Goal: Transaction & Acquisition: Purchase product/service

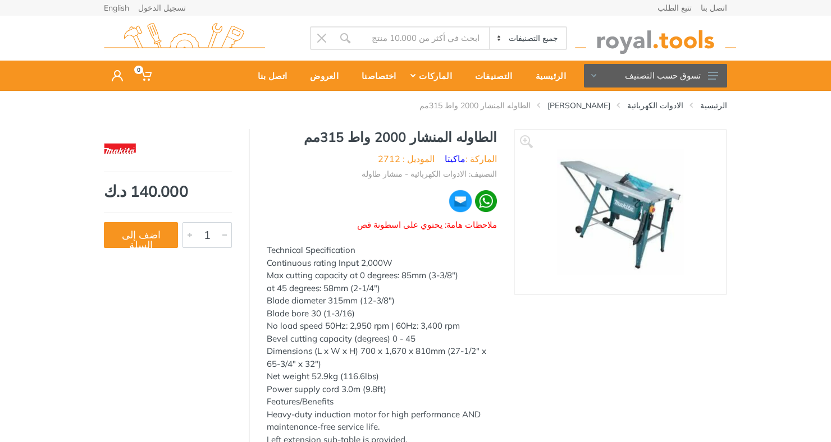
click at [614, 204] on img at bounding box center [621, 212] width 126 height 126
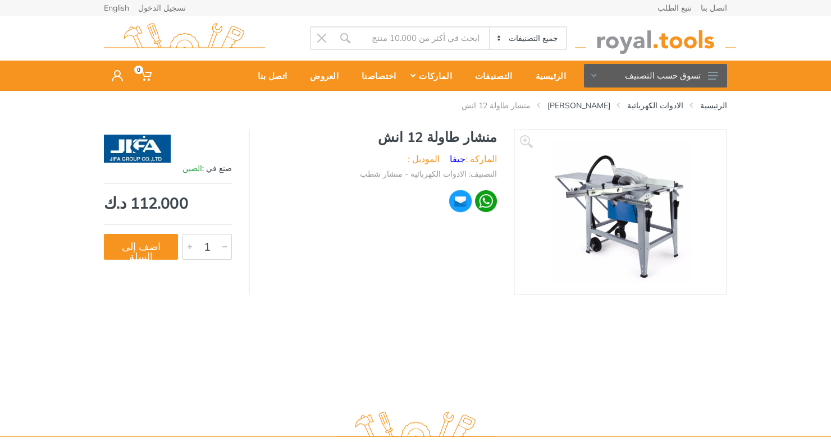
click at [639, 204] on img at bounding box center [620, 211] width 141 height 141
click at [130, 241] on button "اضف إلى السلة" at bounding box center [141, 247] width 74 height 26
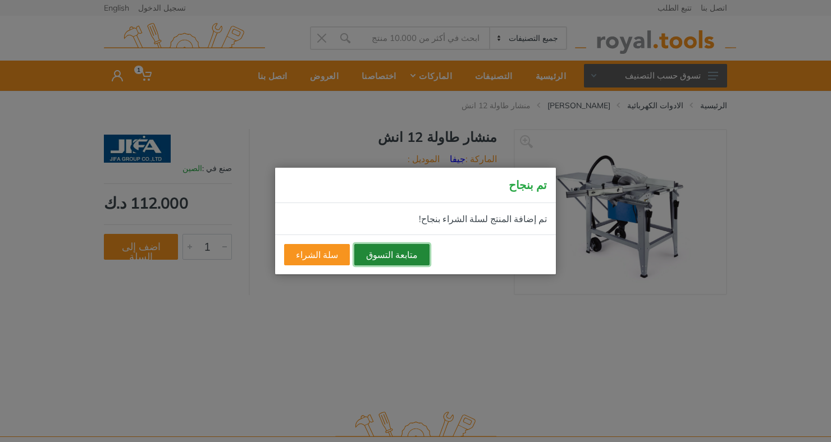
click at [388, 253] on button "متابعة التسوق" at bounding box center [391, 254] width 75 height 21
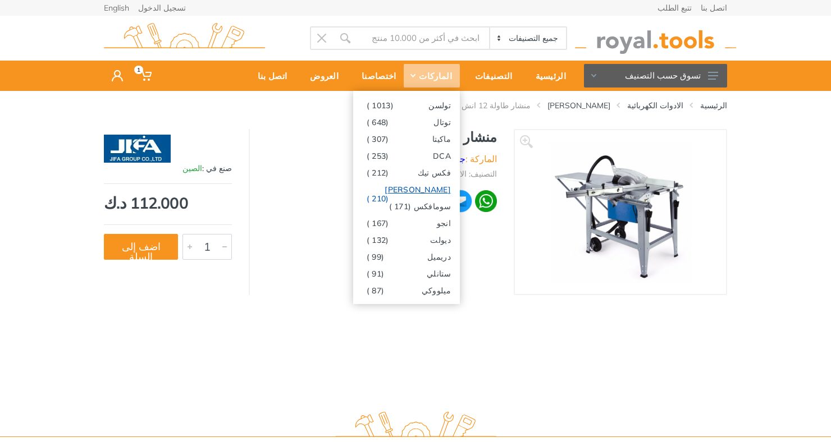
click at [407, 182] on link "بوش (210 )" at bounding box center [406, 189] width 107 height 17
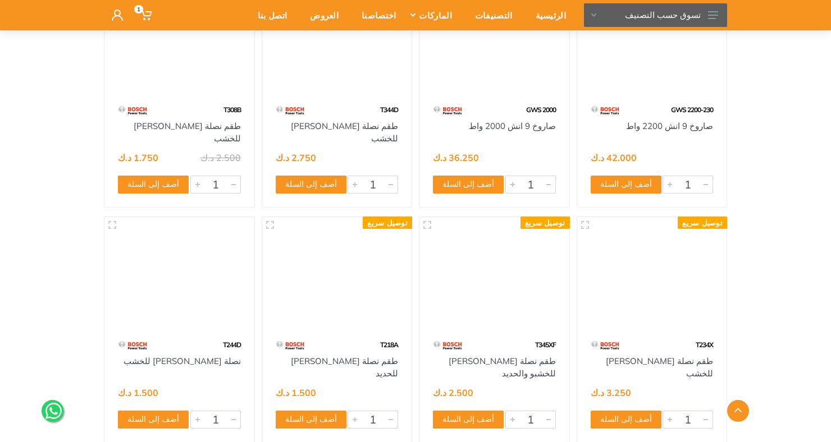
scroll to position [5238, 0]
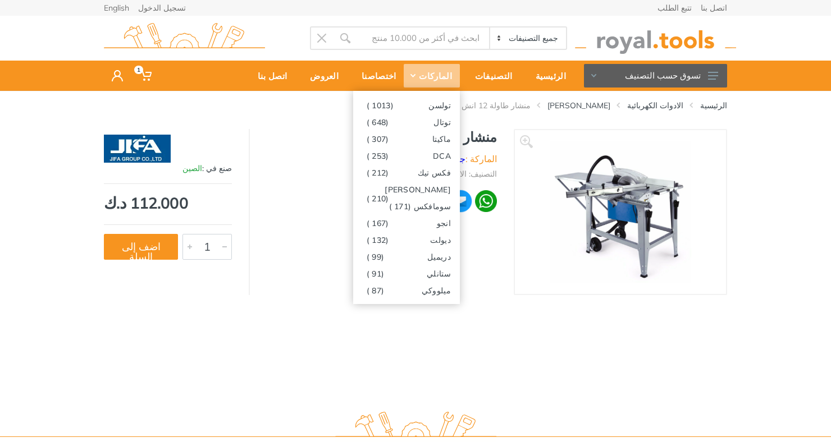
click at [573, 350] on div "الرئيسية الادوات الكهربائية منشار شطب منشار طاولة 12 انش ‹ › 1" at bounding box center [415, 246] width 831 height 310
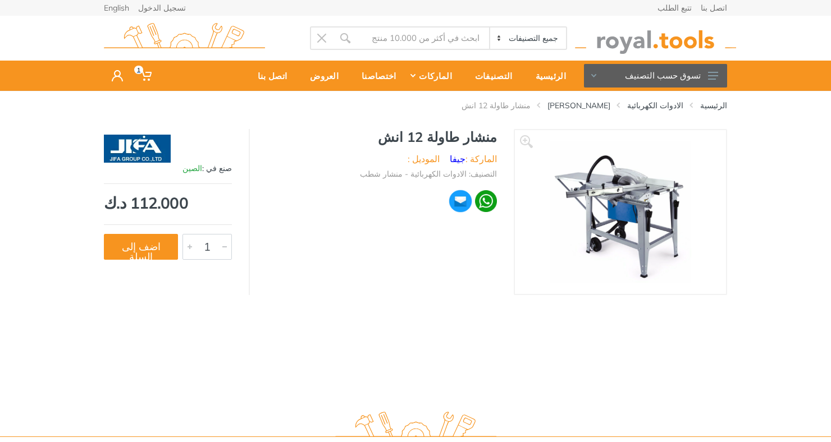
click at [143, 73] on use at bounding box center [145, 76] width 11 height 10
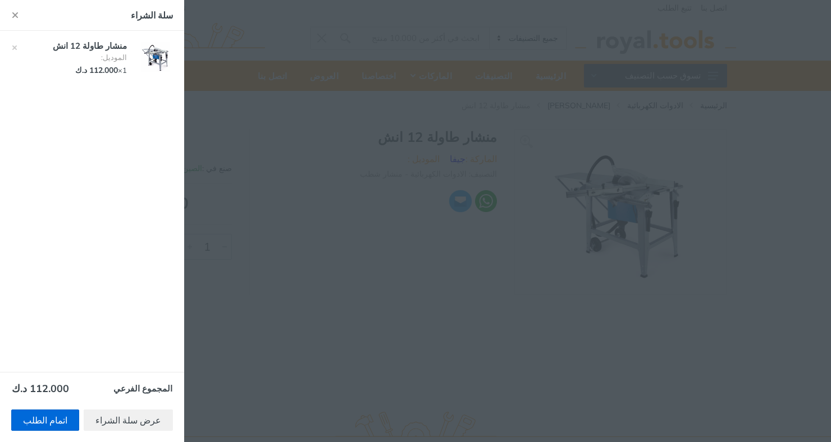
click at [38, 419] on link "اتمام الطلب" at bounding box center [45, 420] width 68 height 21
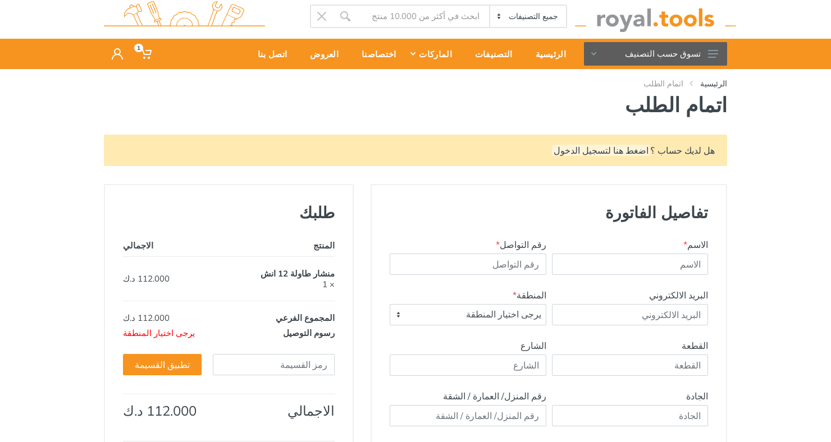
scroll to position [29, 0]
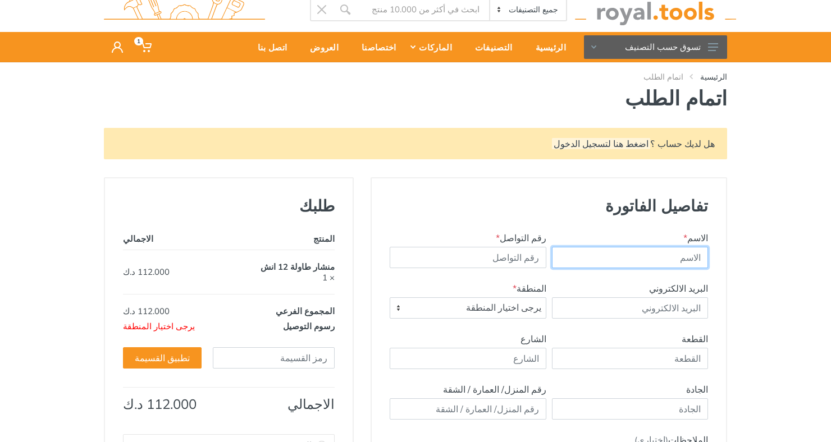
click at [657, 255] on input "text" at bounding box center [630, 257] width 157 height 21
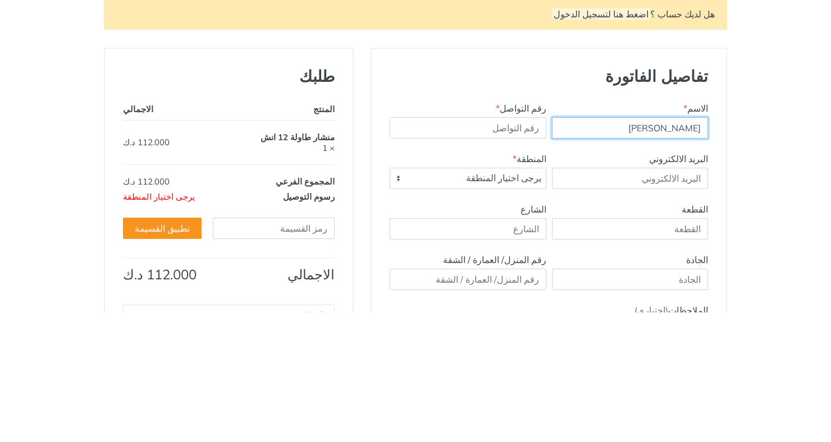
type input "عدنان البدر"
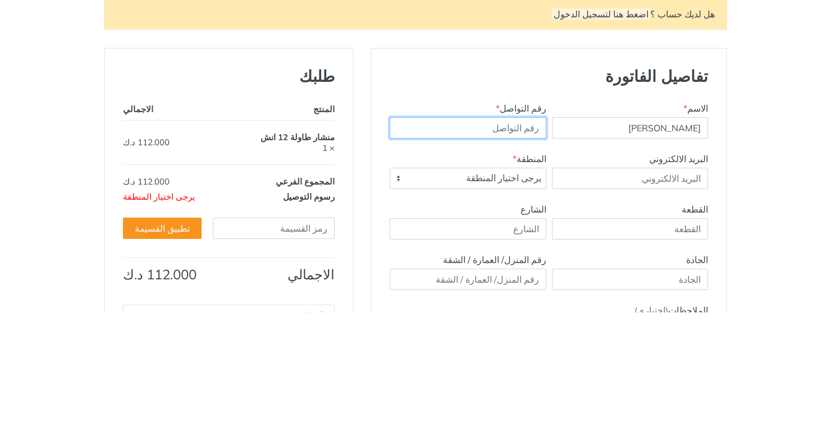
click at [477, 254] on input "رقم التواصل *" at bounding box center [468, 257] width 157 height 21
type input "99603690"
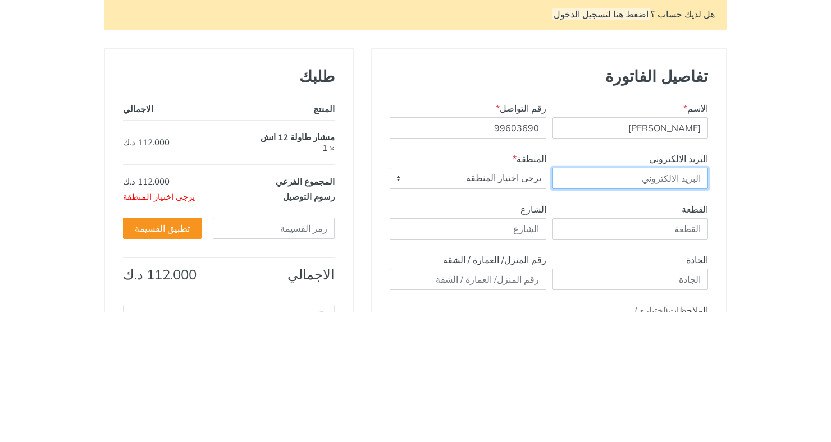
click at [647, 305] on input "البريد الالكتروني" at bounding box center [630, 308] width 157 height 21
type input "alsadon@hotmail.com"
click at [483, 309] on span "يرجى اختيار المنطقة" at bounding box center [468, 308] width 156 height 20
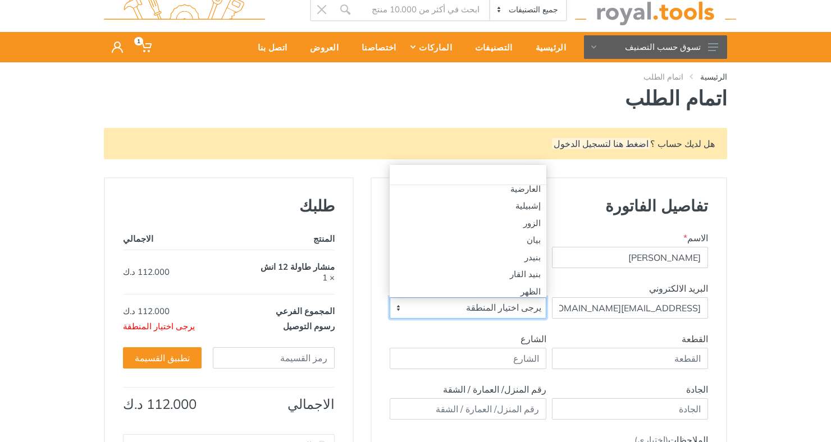
scroll to position [433, 0]
select select "7"
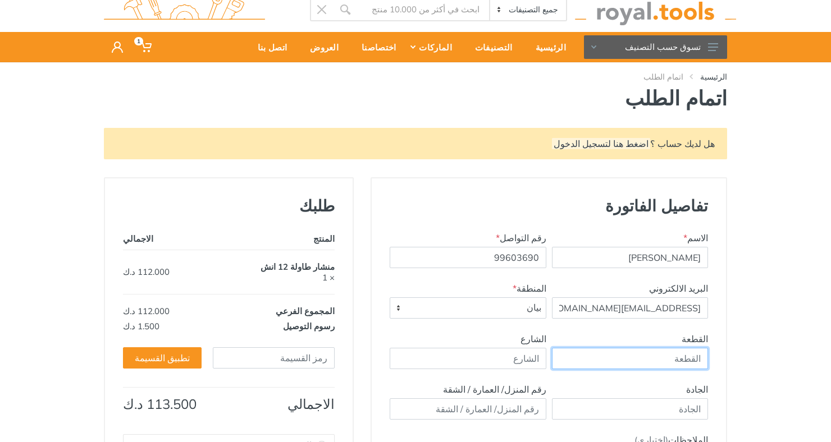
click at [689, 359] on input "القطعة" at bounding box center [630, 358] width 157 height 21
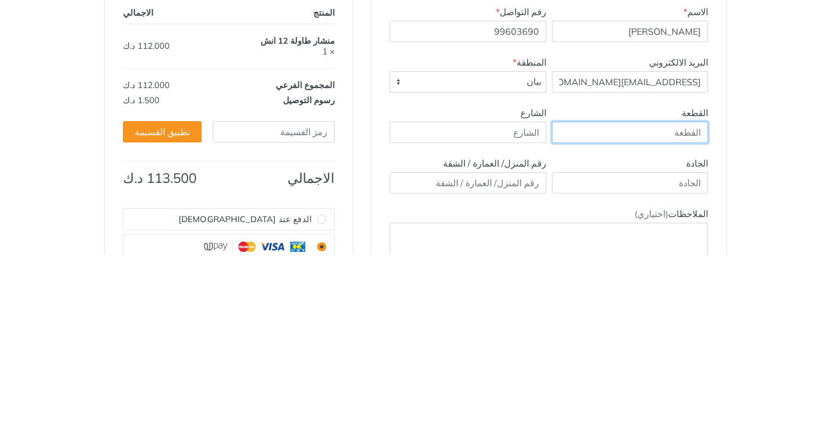
scroll to position [72, 0]
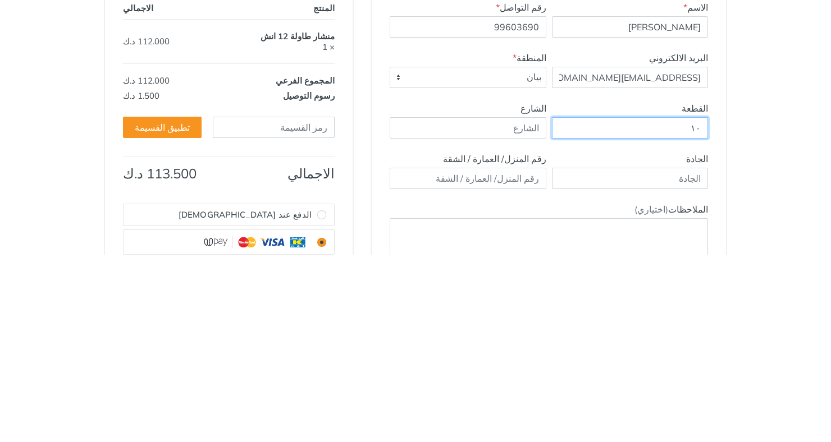
type input "١٠"
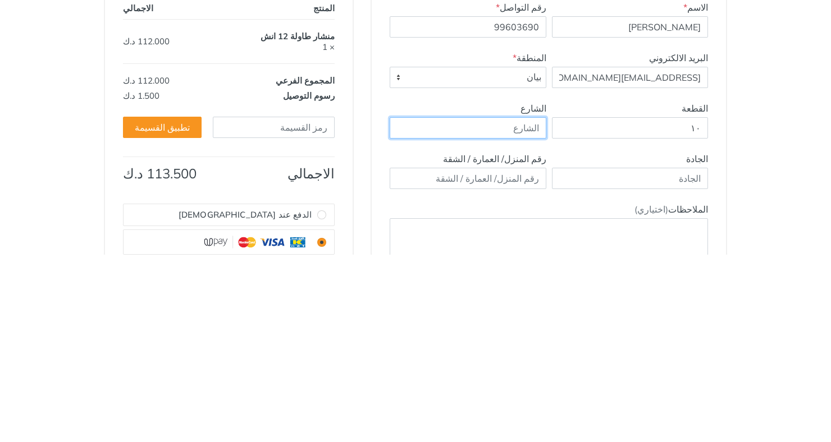
click at [520, 319] on input "الشارع" at bounding box center [468, 315] width 157 height 21
type input "الاول"
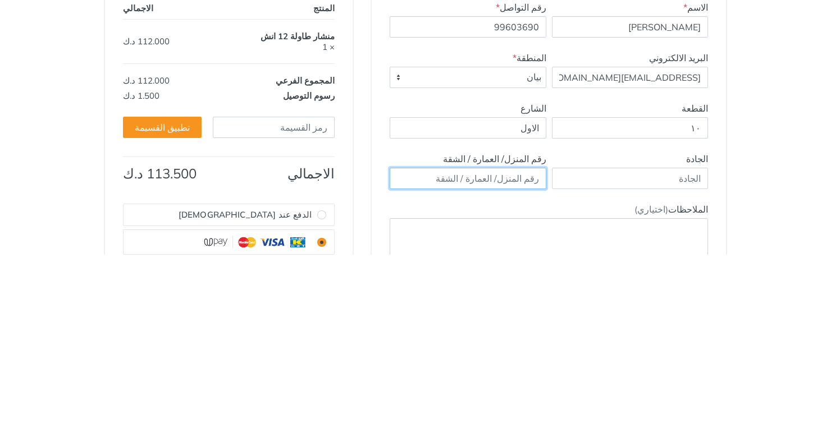
click at [506, 366] on input "text" at bounding box center [468, 365] width 157 height 21
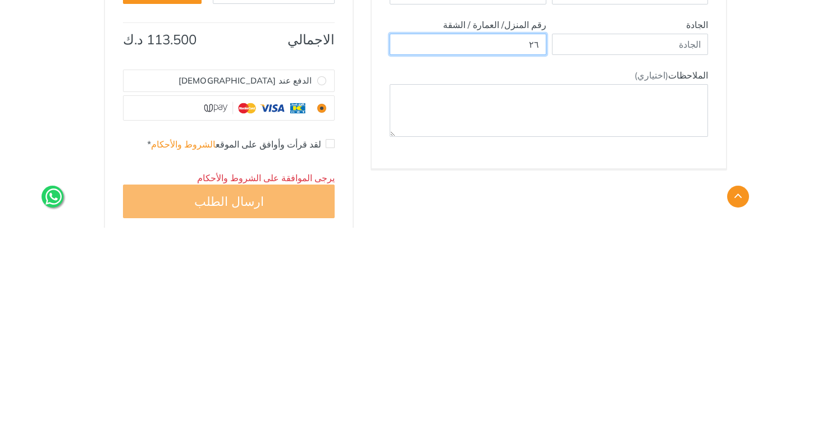
scroll to position [180, 0]
type input "٢٦"
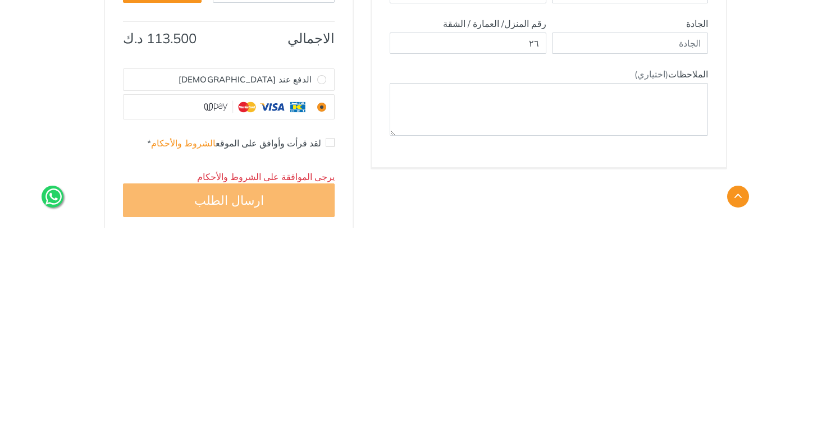
click at [318, 294] on input "الدفع عند الاستلام" at bounding box center [321, 294] width 9 height 9
radio input "true"
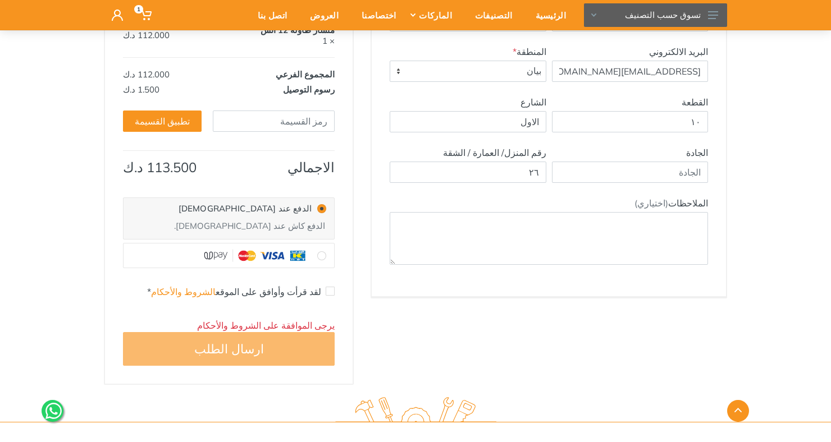
scroll to position [267, 0]
click at [327, 291] on input "لقد قرأت وأوافق على الموقع الشروط والأحكام *" at bounding box center [330, 290] width 9 height 9
checkbox input "true"
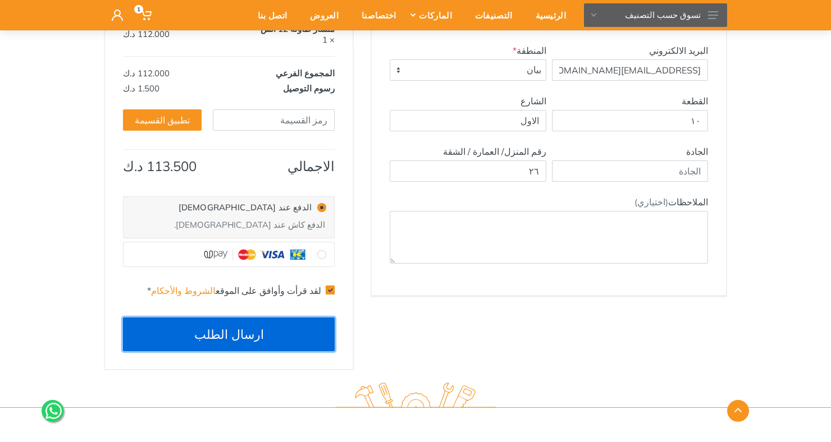
click at [258, 327] on button "ارسال الطلب" at bounding box center [229, 335] width 212 height 34
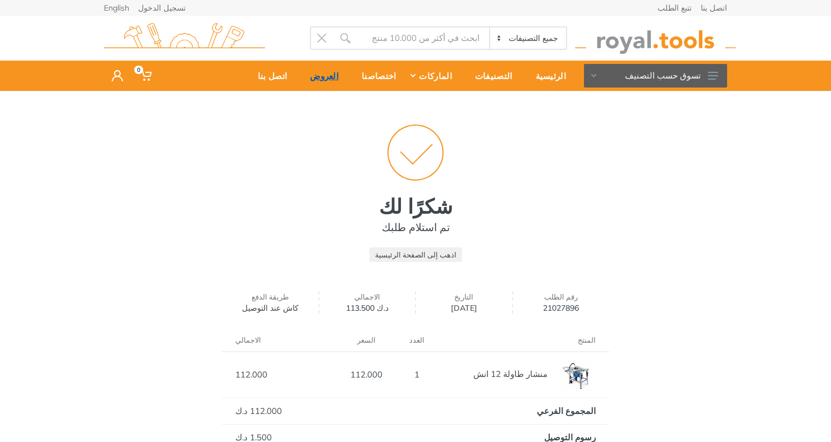
click at [341, 74] on div "العروض" at bounding box center [321, 76] width 52 height 24
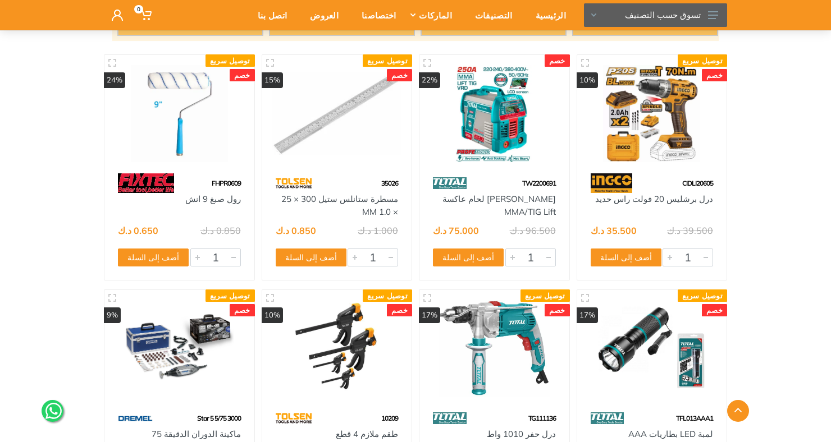
scroll to position [179, 0]
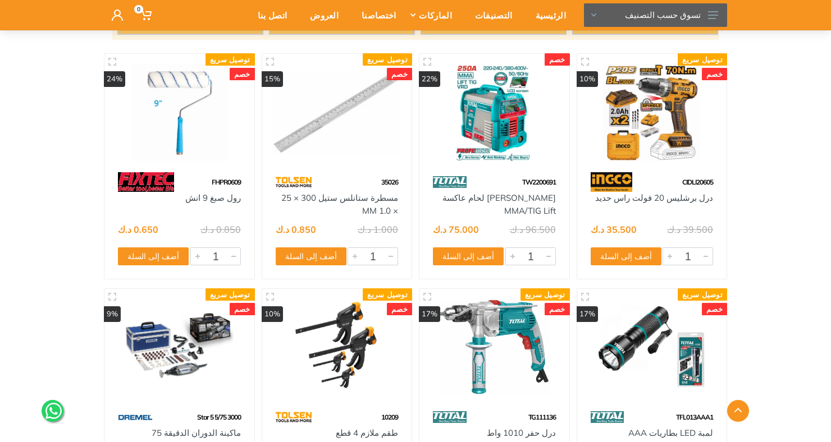
click at [4, 24] on div "الادوات الكهربائية" at bounding box center [415, 15] width 831 height 30
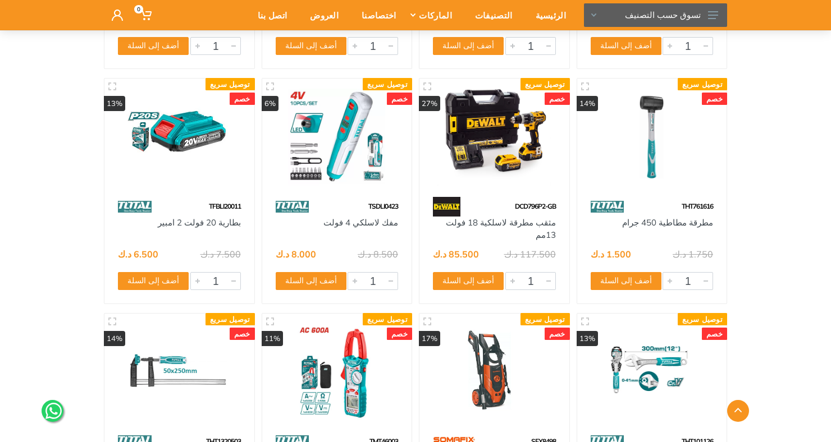
scroll to position [5330, 0]
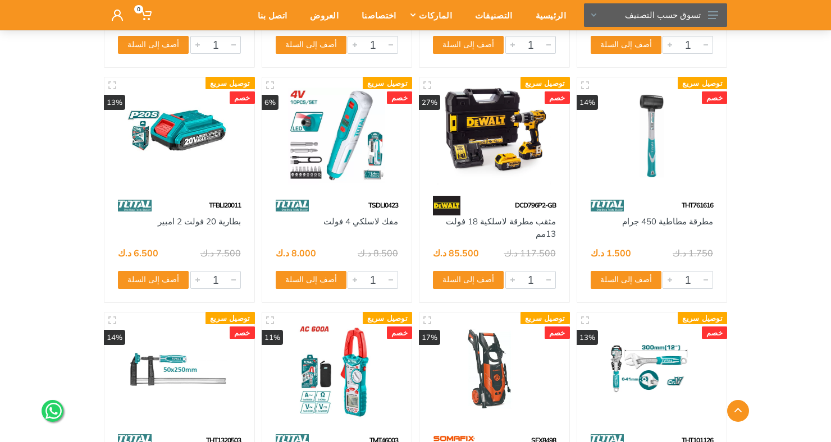
click at [490, 144] on img at bounding box center [495, 136] width 130 height 97
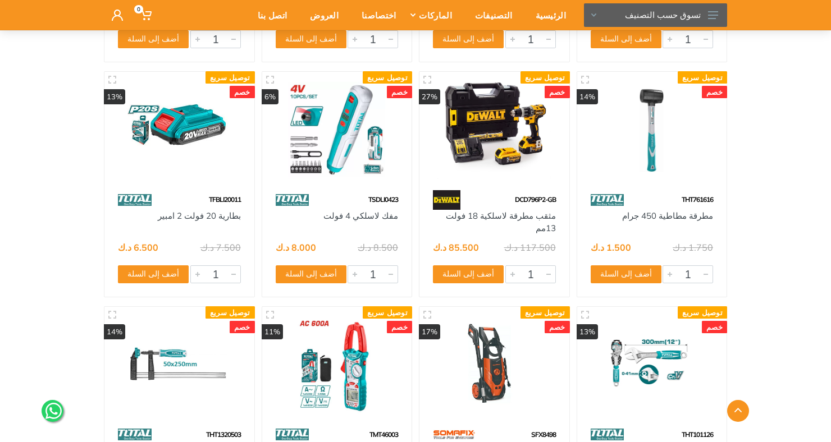
scroll to position [5347, 0]
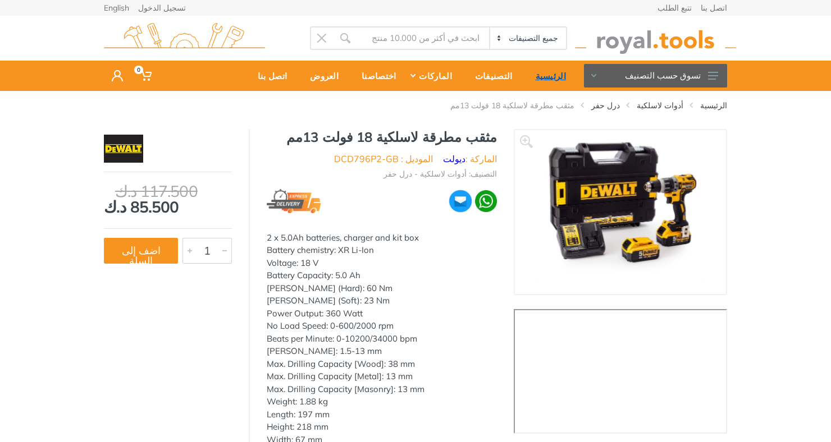
click at [551, 76] on div "الرئيسية" at bounding box center [546, 76] width 53 height 24
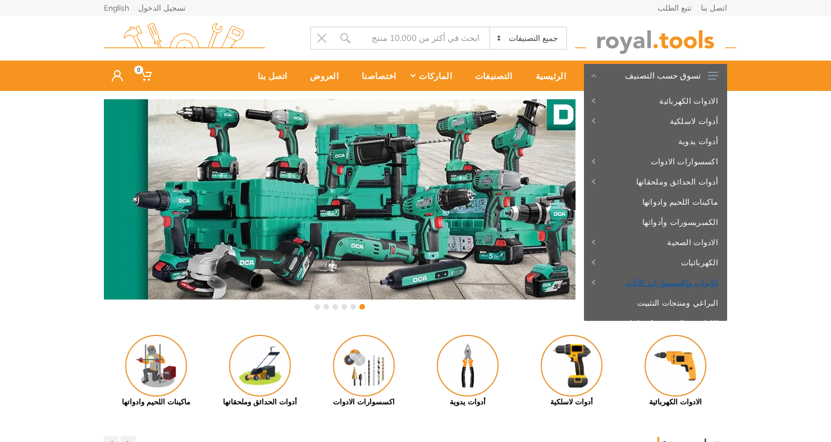
click at [678, 279] on link "الأبواب واكسسوارات الأثاث" at bounding box center [655, 283] width 143 height 20
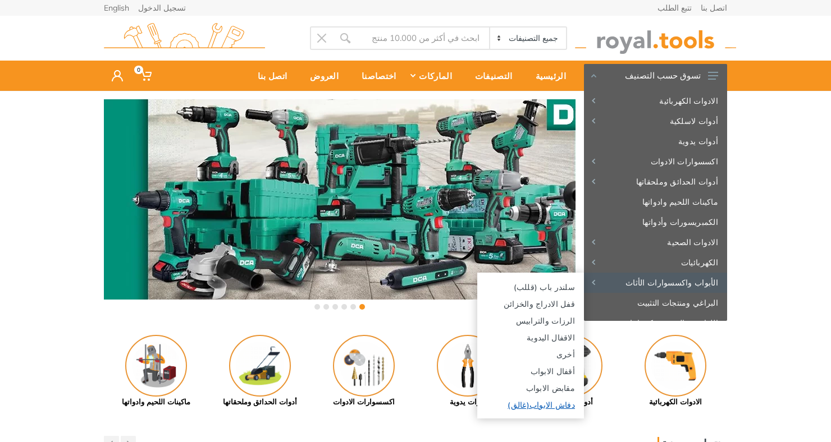
click at [542, 407] on link "دفاش الابواب(غالق)" at bounding box center [530, 404] width 107 height 17
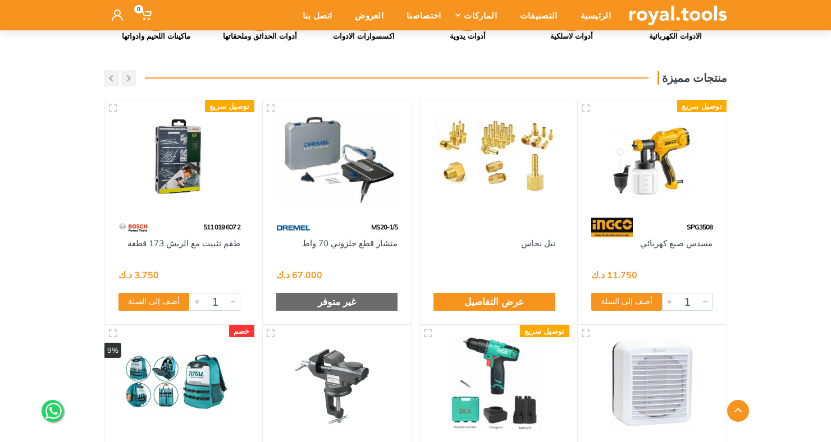
scroll to position [363, 0]
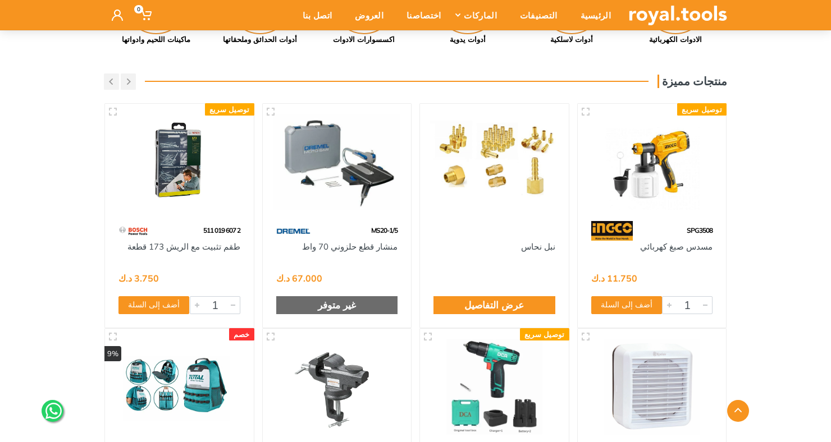
click at [175, 161] on img at bounding box center [179, 162] width 129 height 96
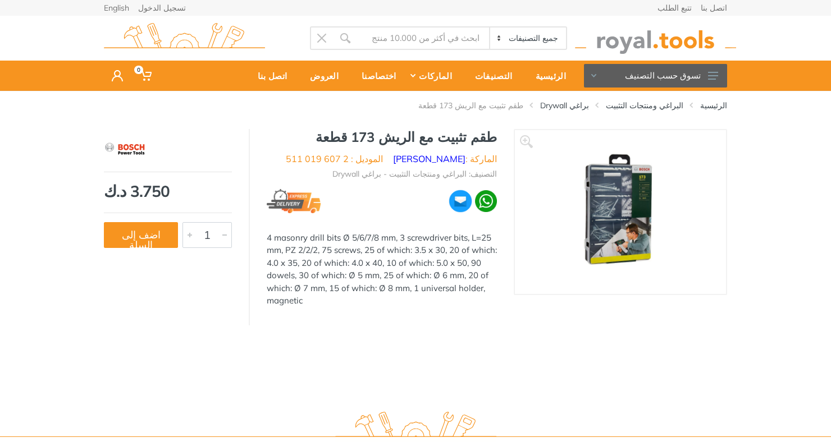
click at [622, 208] on img at bounding box center [620, 211] width 131 height 141
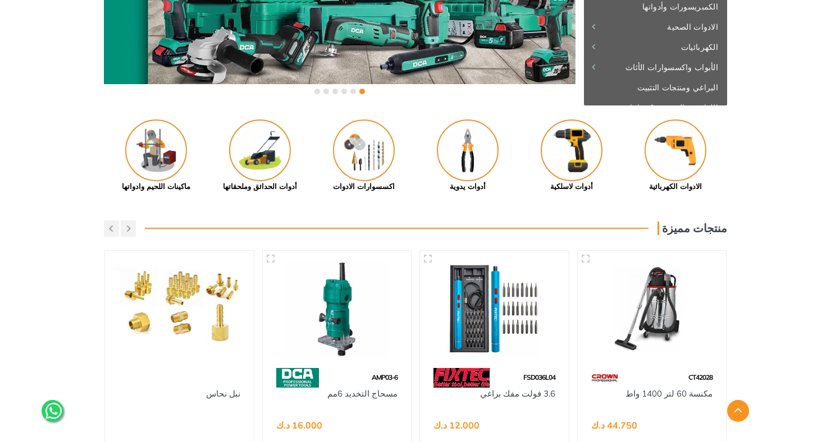
scroll to position [213, 0]
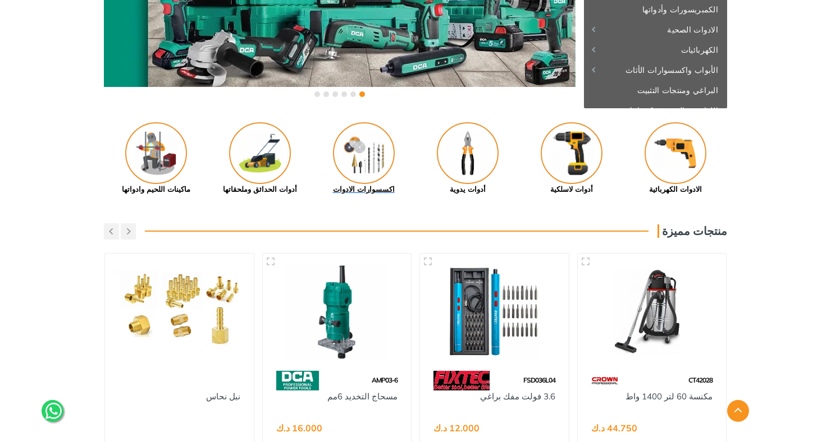
click at [364, 156] on img at bounding box center [364, 153] width 62 height 62
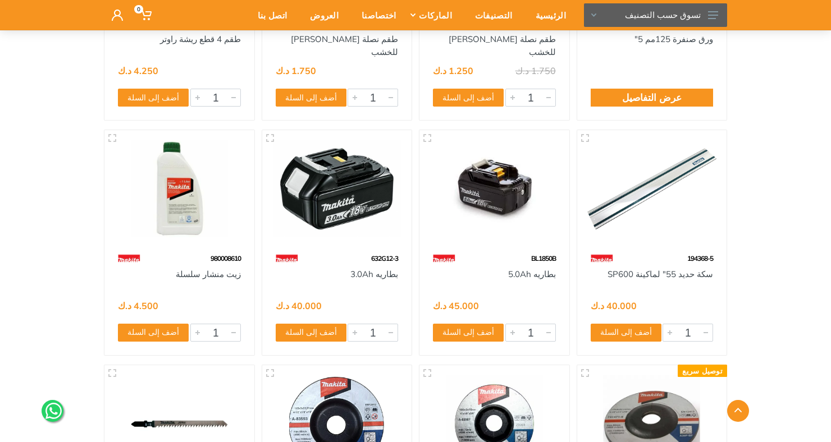
scroll to position [4126, 0]
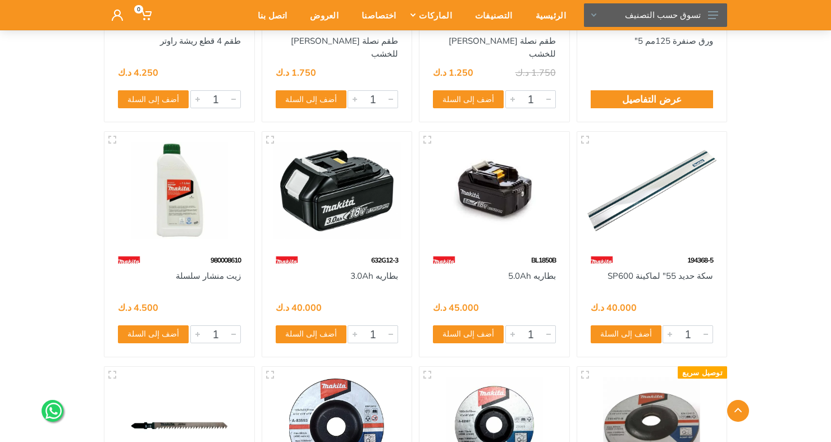
click at [322, 187] on img at bounding box center [337, 190] width 130 height 97
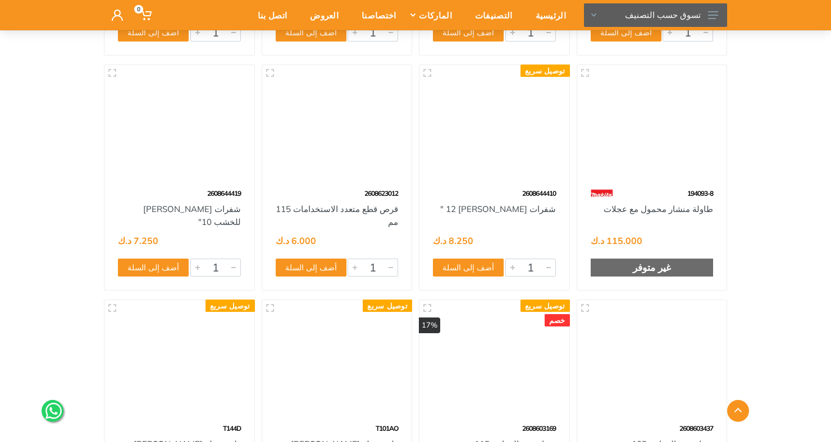
scroll to position [11473, 0]
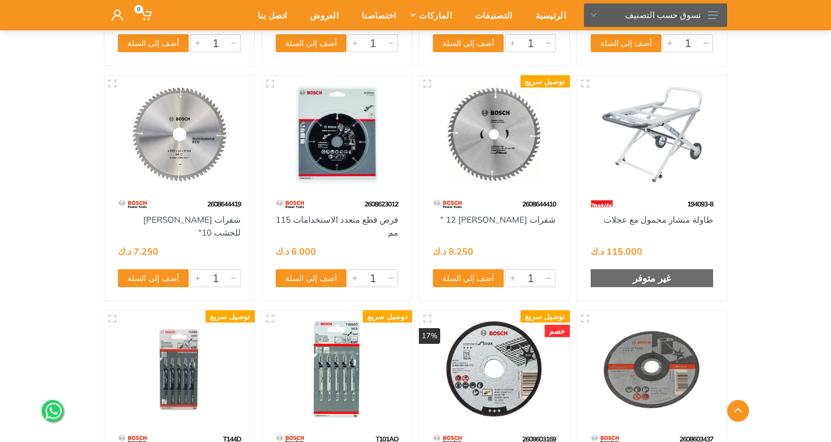
click at [665, 130] on img at bounding box center [652, 134] width 130 height 97
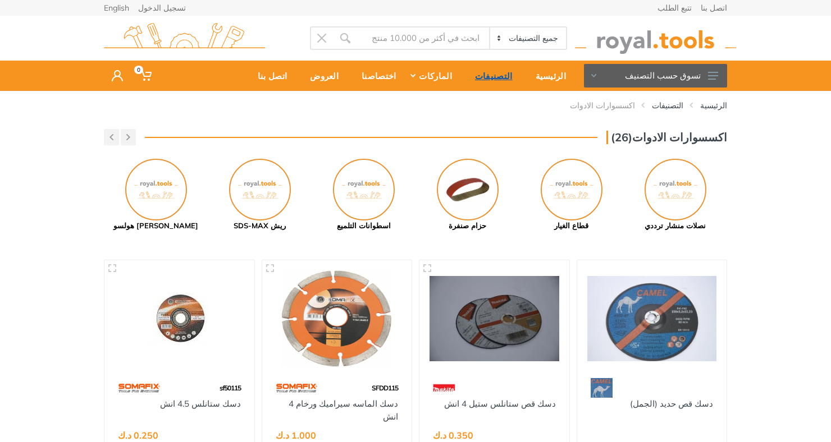
click at [505, 71] on div "التصنيفات" at bounding box center [490, 76] width 61 height 24
